Goal: Information Seeking & Learning: Learn about a topic

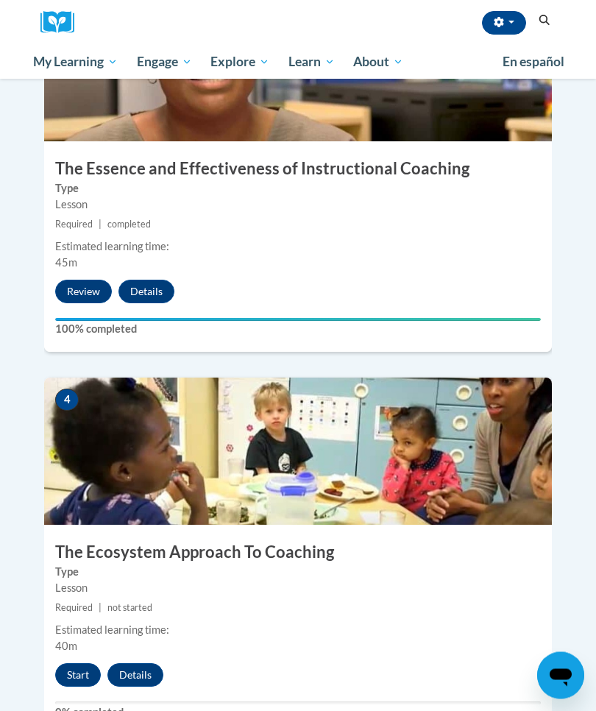
scroll to position [1259, 0]
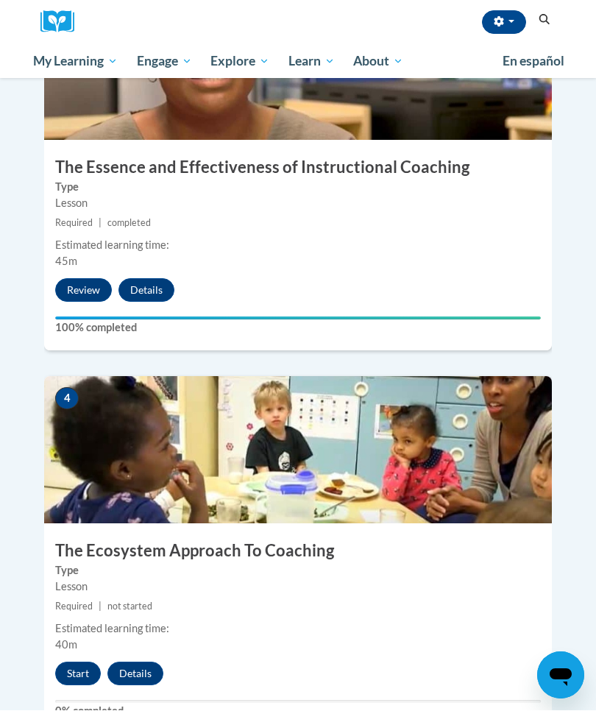
click at [68, 663] on button "Start" at bounding box center [78, 675] width 46 height 24
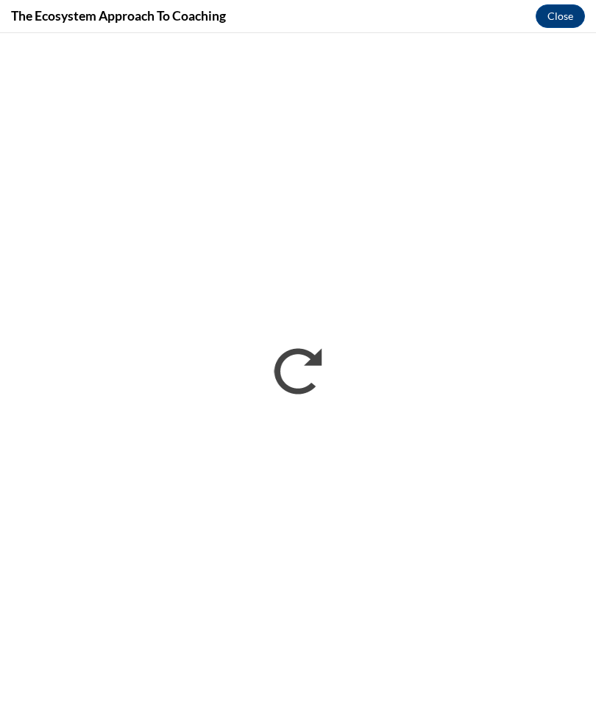
scroll to position [0, 0]
click at [564, 7] on button "Close" at bounding box center [560, 16] width 49 height 24
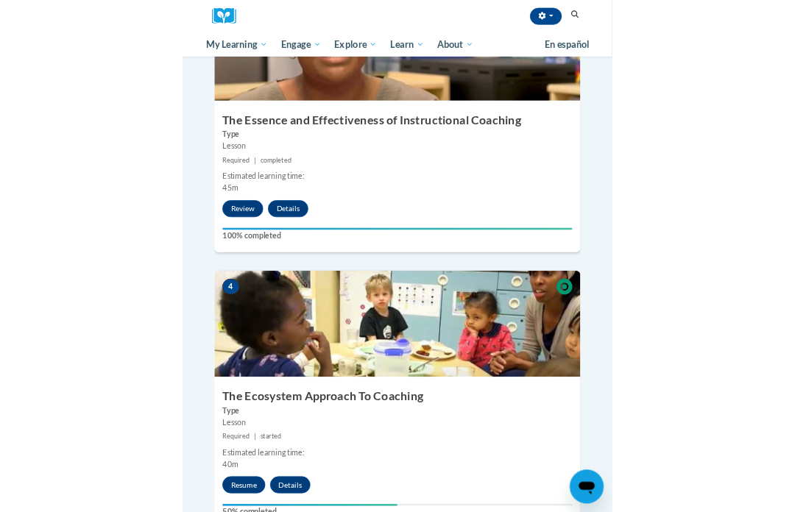
scroll to position [610, 0]
